Goal: Navigation & Orientation: Find specific page/section

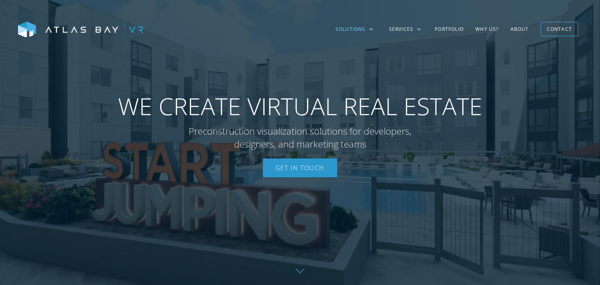
click at [366, 30] on div "Solutions" at bounding box center [355, 29] width 54 height 23
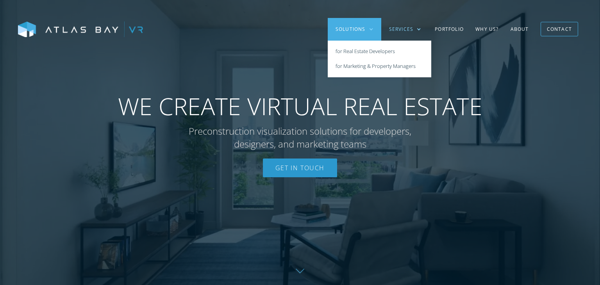
click at [400, 30] on div "Services" at bounding box center [401, 29] width 25 height 7
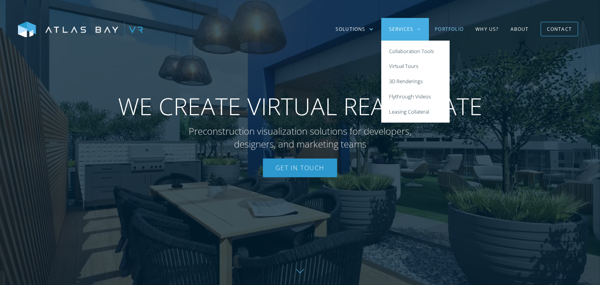
click at [400, 33] on link "Portfolio" at bounding box center [449, 29] width 41 height 23
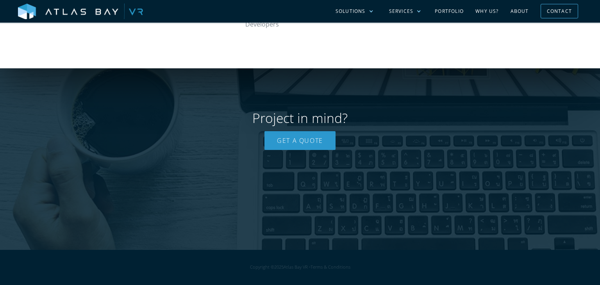
scroll to position [1536, 0]
